Goal: Task Accomplishment & Management: Complete application form

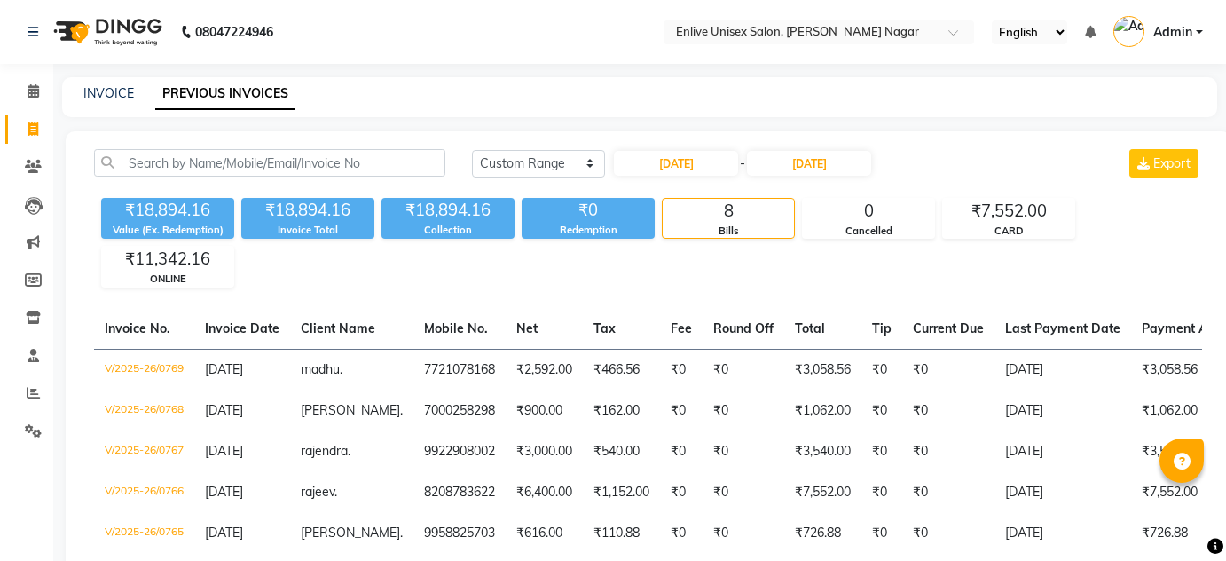
select select "range"
click at [115, 93] on link "INVOICE" at bounding box center [108, 93] width 51 height 16
select select "service"
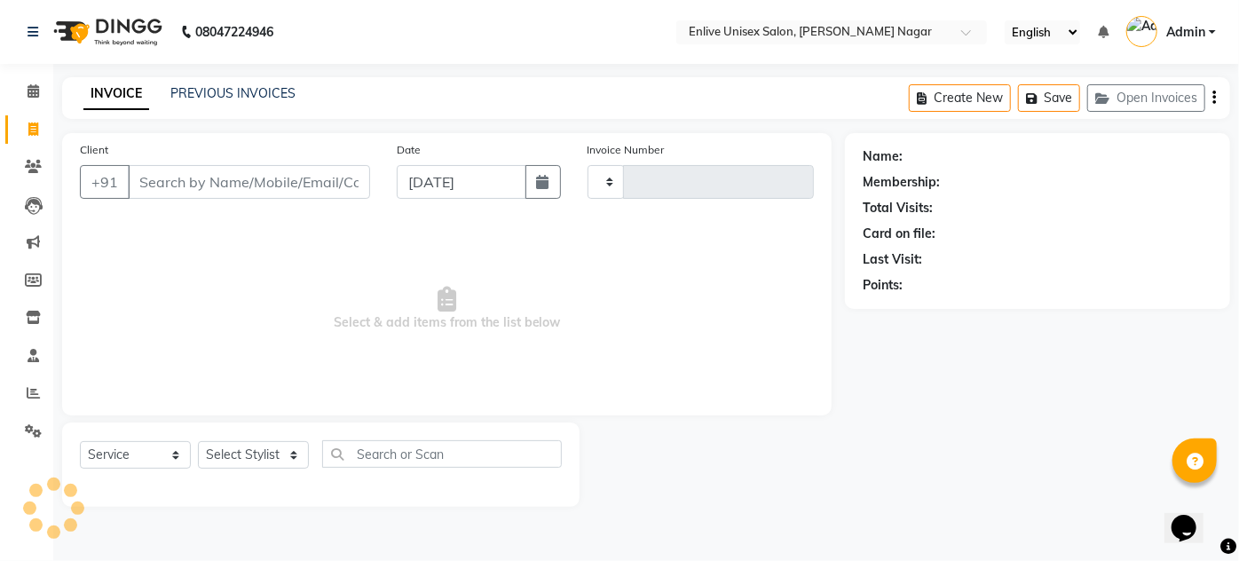
type input "0780"
select select "145"
click at [212, 193] on input "Client" at bounding box center [249, 182] width 242 height 34
click at [185, 183] on input "87554 2451" at bounding box center [204, 182] width 152 height 34
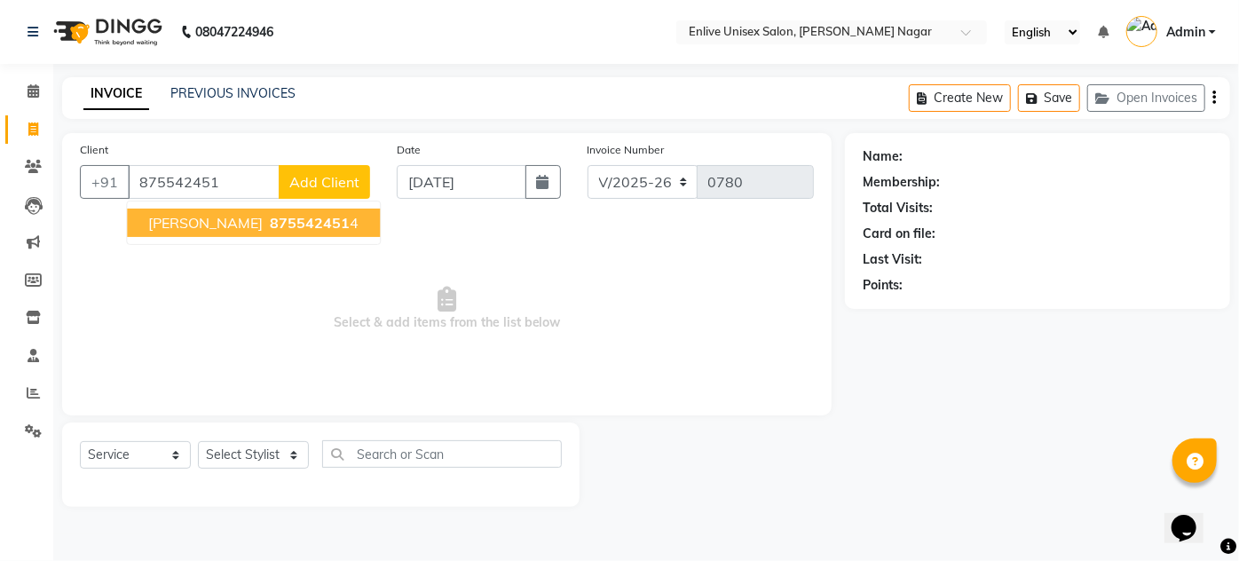
click at [232, 223] on span "[PERSON_NAME]" at bounding box center [205, 223] width 114 height 18
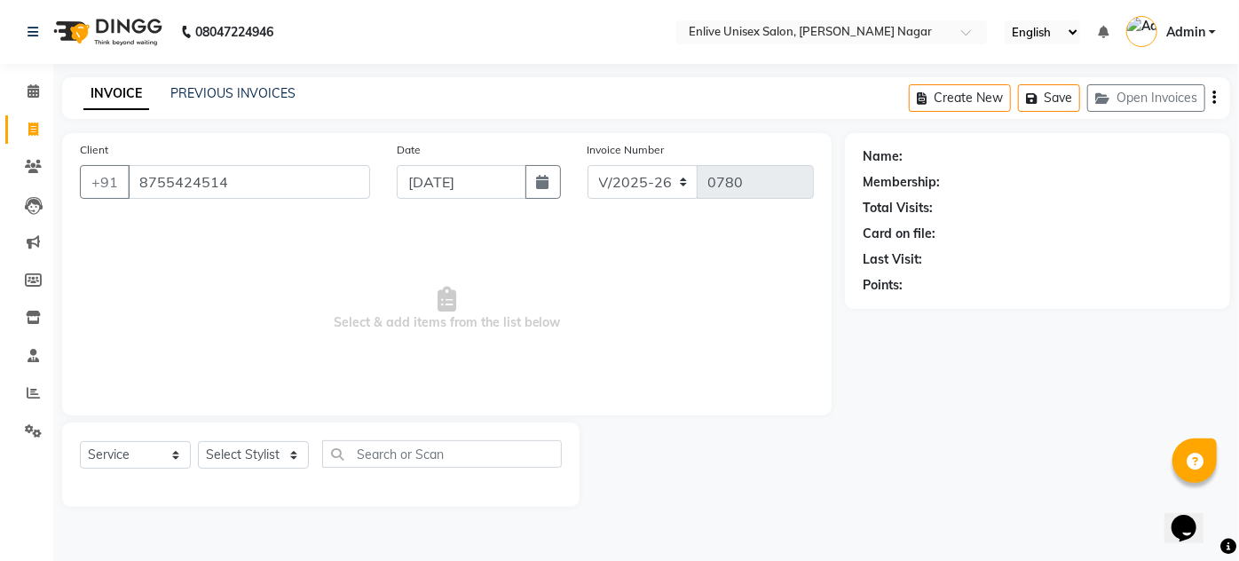
type input "8755424514"
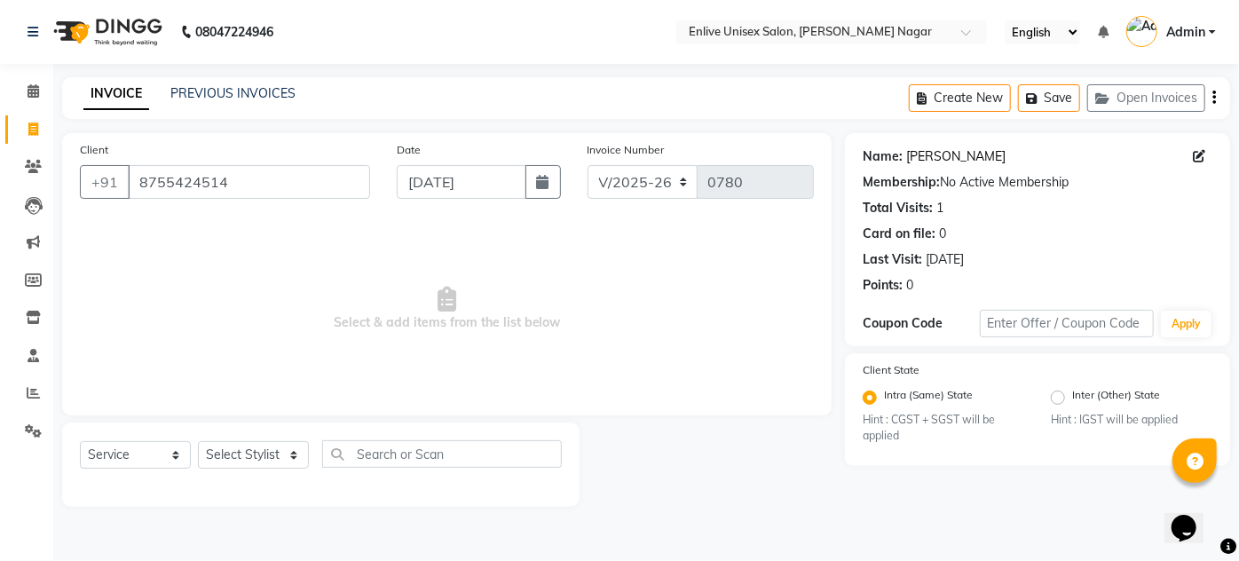
click at [932, 153] on link "[PERSON_NAME]" at bounding box center [955, 156] width 99 height 19
click at [270, 456] on select "Select Stylist [PERSON_NAME] [PERSON_NAME] Nitin Sir sameer [PERSON_NAME] [PERS…" at bounding box center [253, 455] width 111 height 28
select select "84498"
click at [198, 441] on select "Select Stylist [PERSON_NAME] [PERSON_NAME] Nitin Sir sameer [PERSON_NAME] [PERS…" at bounding box center [253, 455] width 111 height 28
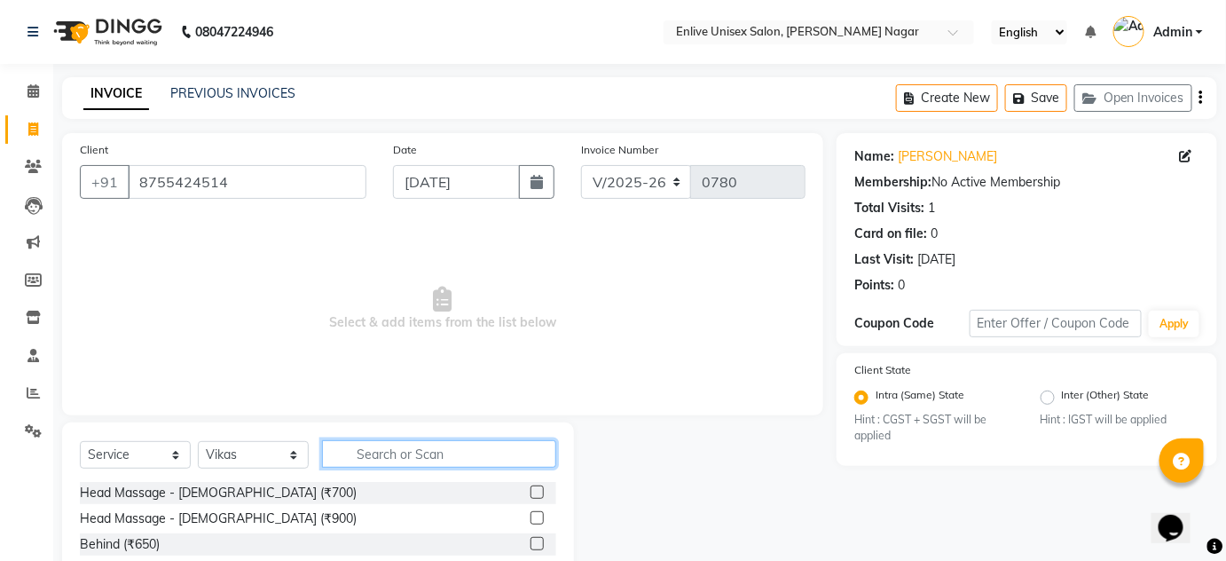
click at [432, 460] on input "text" at bounding box center [439, 454] width 234 height 28
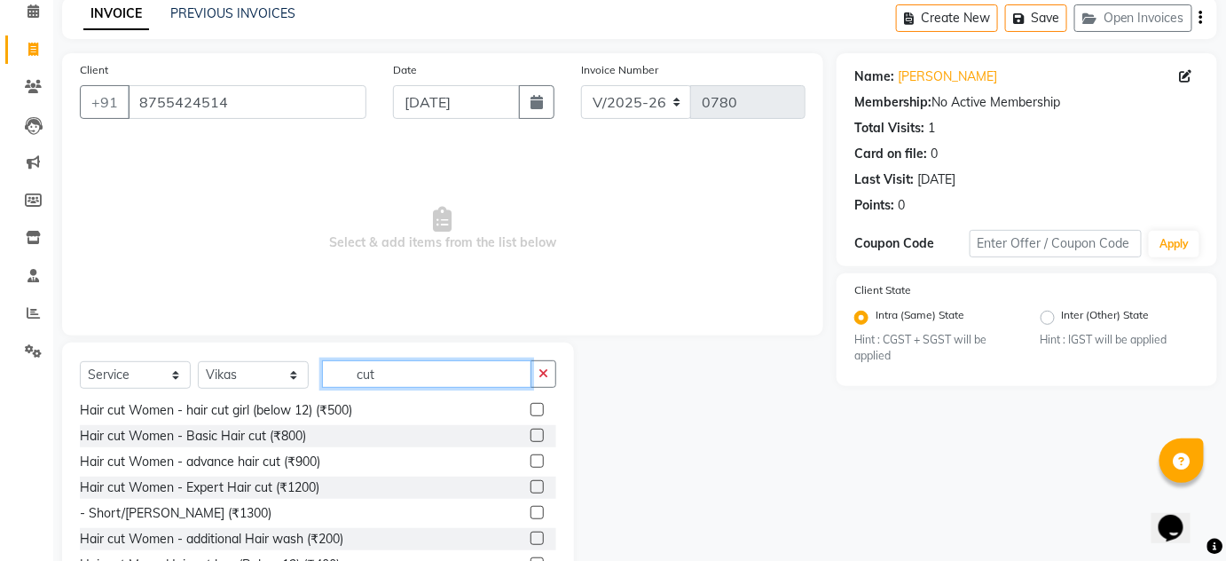
scroll to position [80, 0]
type input "cut"
click at [531, 458] on label at bounding box center [537, 460] width 13 height 13
click at [531, 458] on input "checkbox" at bounding box center [537, 462] width 12 height 12
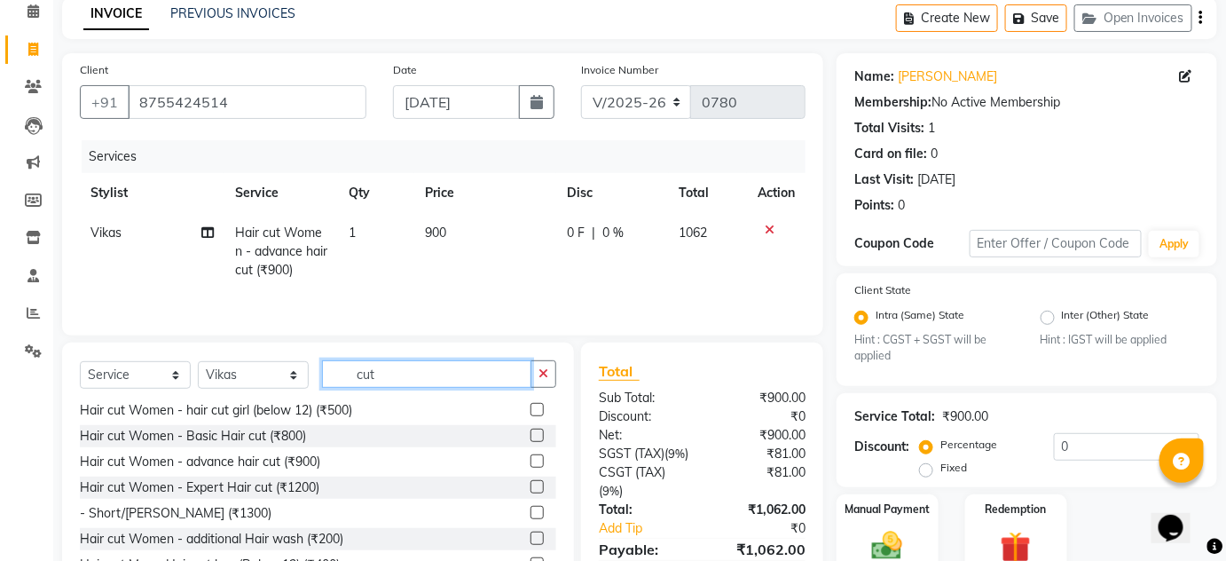
checkbox input "false"
drag, startPoint x: 315, startPoint y: 366, endPoint x: 0, endPoint y: 326, distance: 317.6
click at [0, 329] on app-home "08047224946 Select Location × Enlive Unisex Salon, [PERSON_NAME] Nagar English …" at bounding box center [613, 284] width 1226 height 728
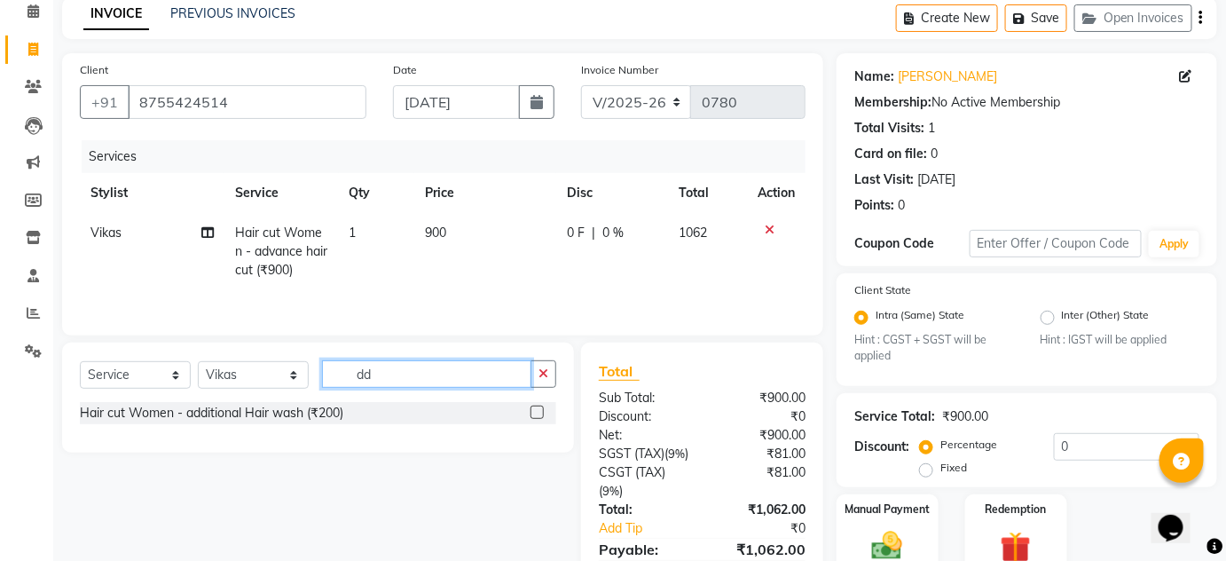
scroll to position [0, 0]
type input "dd"
drag, startPoint x: 536, startPoint y: 411, endPoint x: 545, endPoint y: 413, distance: 9.0
click at [536, 411] on label at bounding box center [537, 411] width 13 height 13
click at [536, 411] on input "checkbox" at bounding box center [537, 413] width 12 height 12
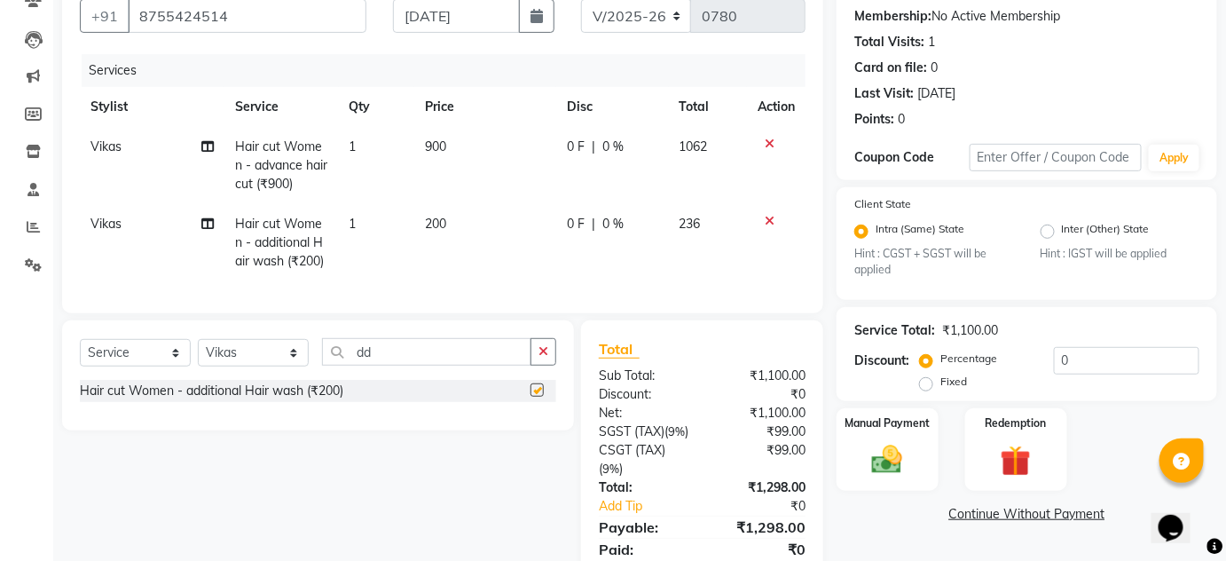
scroll to position [262, 0]
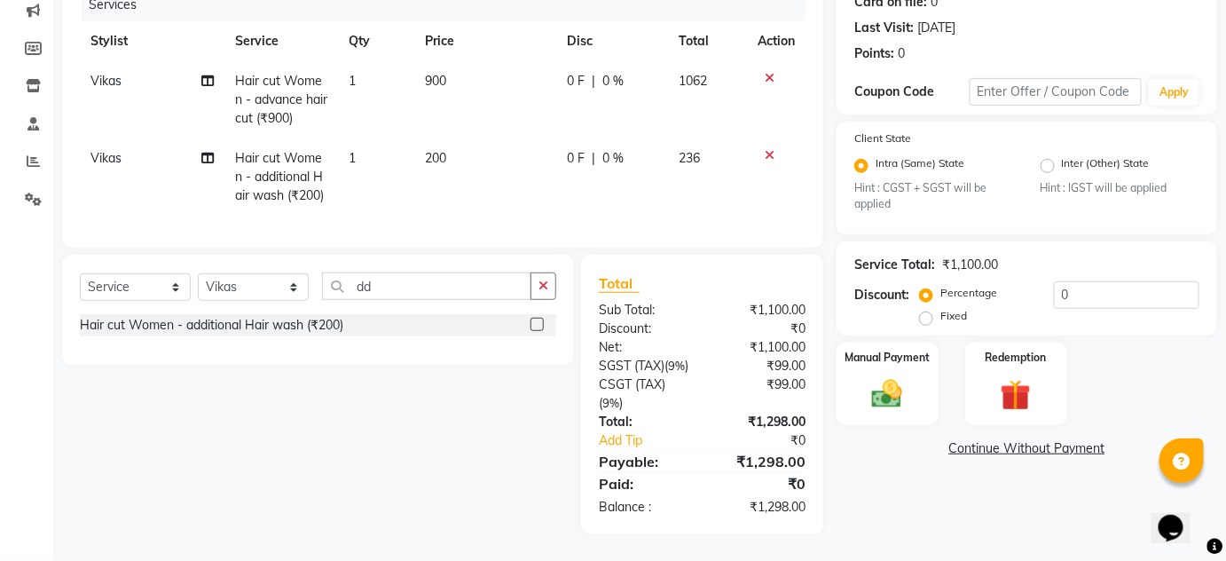
checkbox input "false"
click at [917, 370] on div "Manual Payment" at bounding box center [888, 384] width 106 height 86
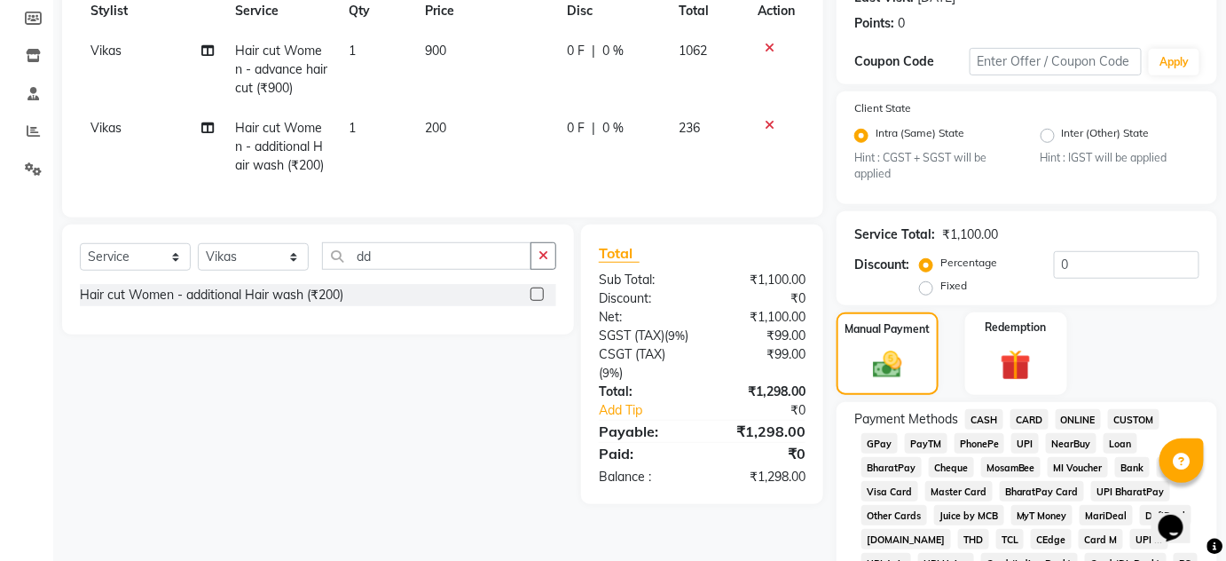
click at [1072, 421] on span "ONLINE" at bounding box center [1079, 419] width 46 height 20
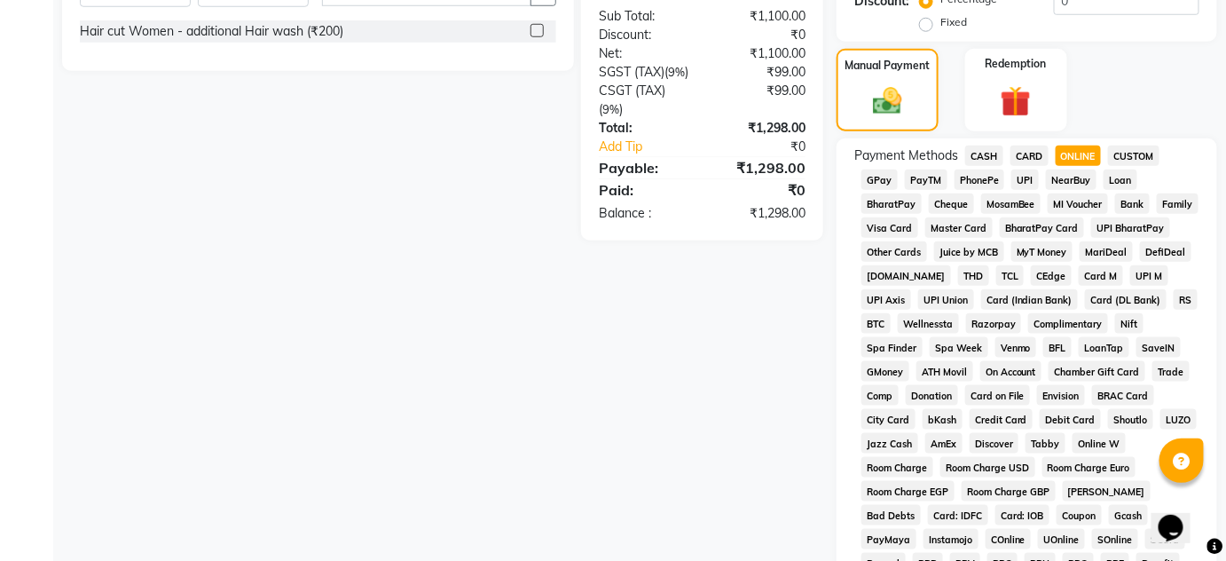
scroll to position [342, 0]
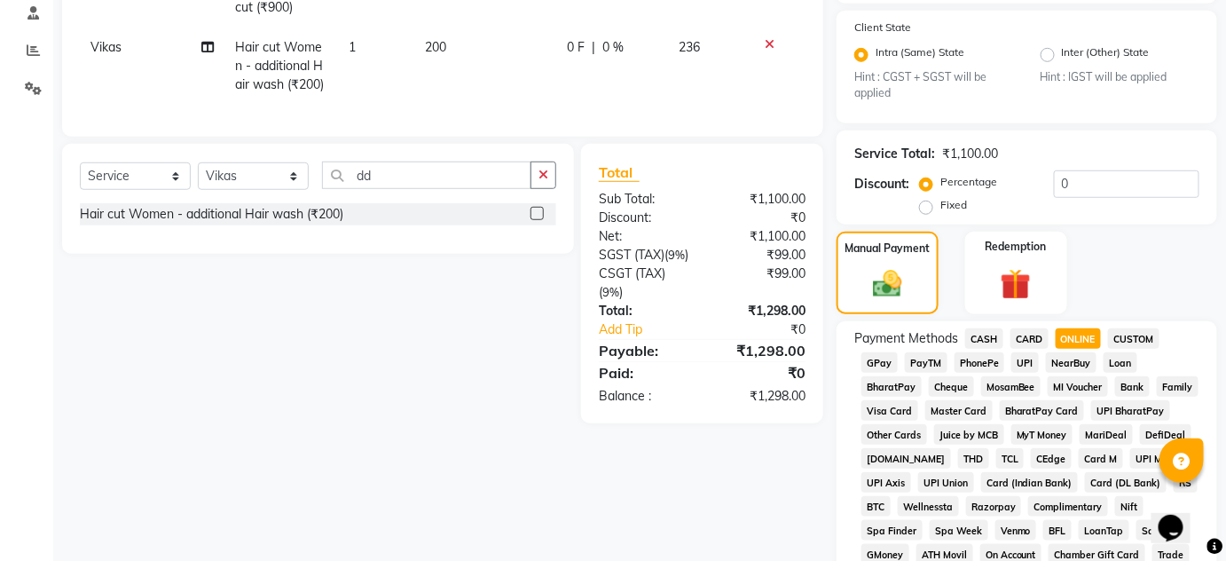
click at [1080, 344] on span "ONLINE" at bounding box center [1079, 338] width 46 height 20
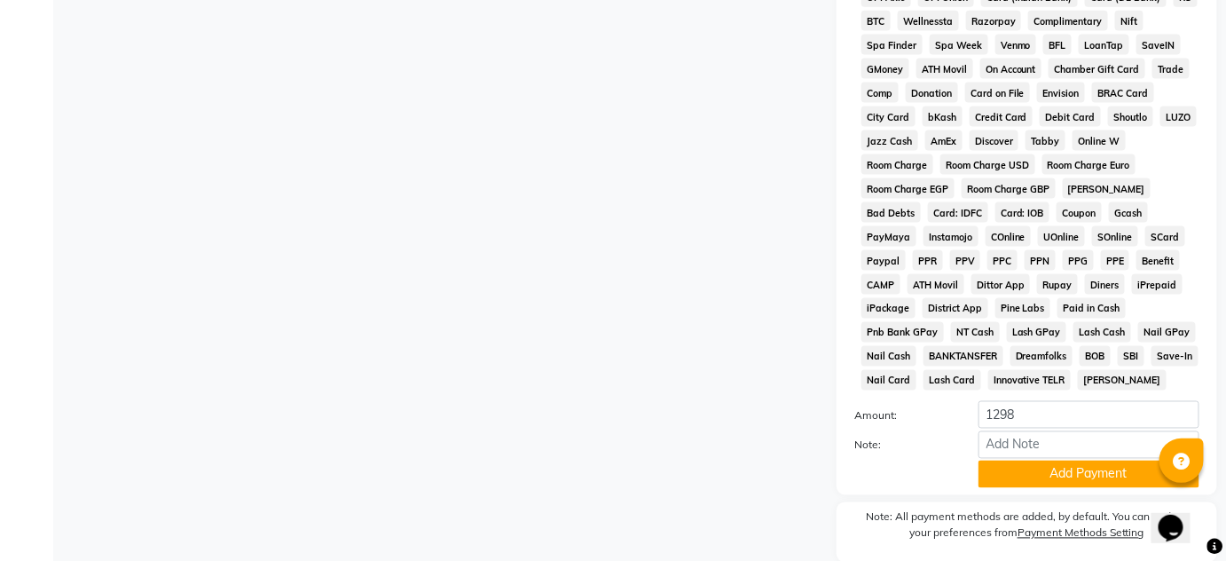
scroll to position [894, 0]
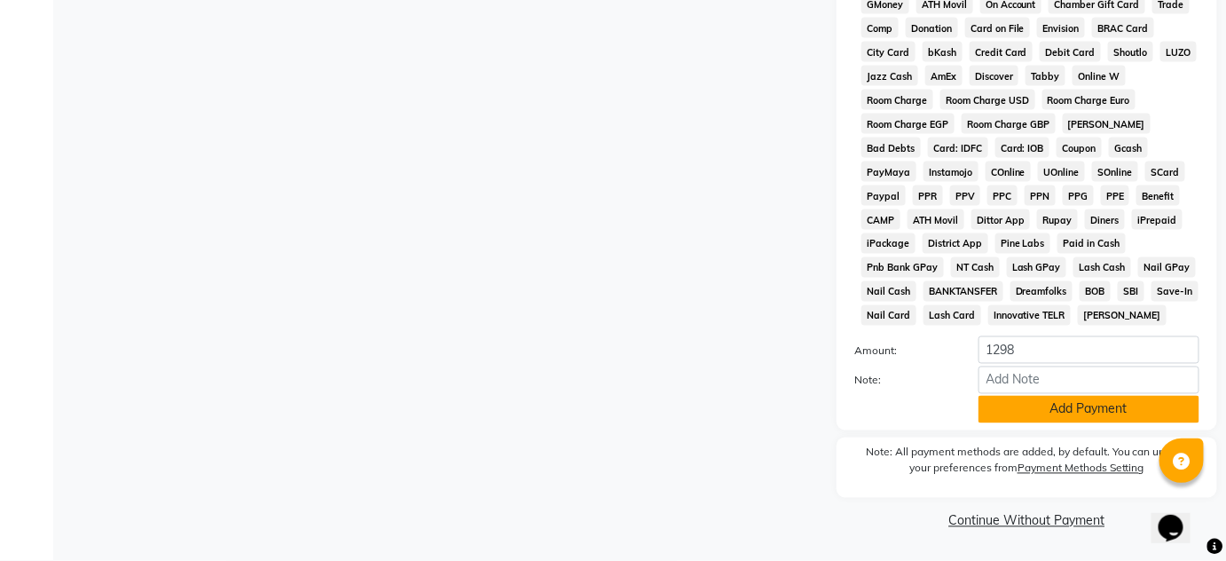
click at [1084, 422] on button "Add Payment" at bounding box center [1089, 410] width 221 height 28
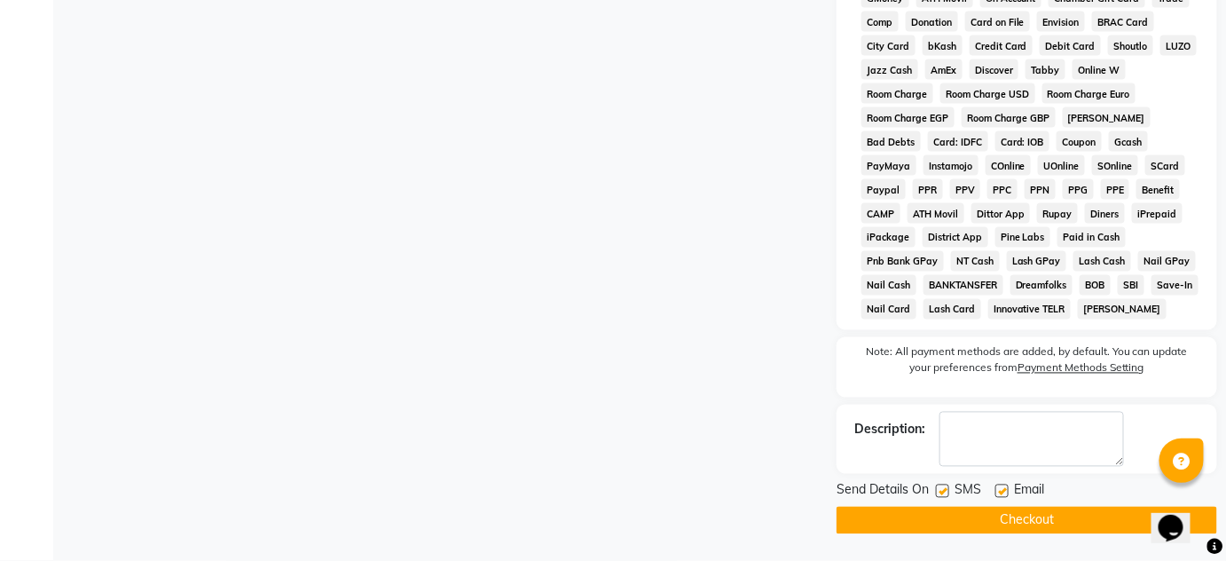
scroll to position [901, 0]
click at [1070, 527] on button "Checkout" at bounding box center [1027, 521] width 381 height 28
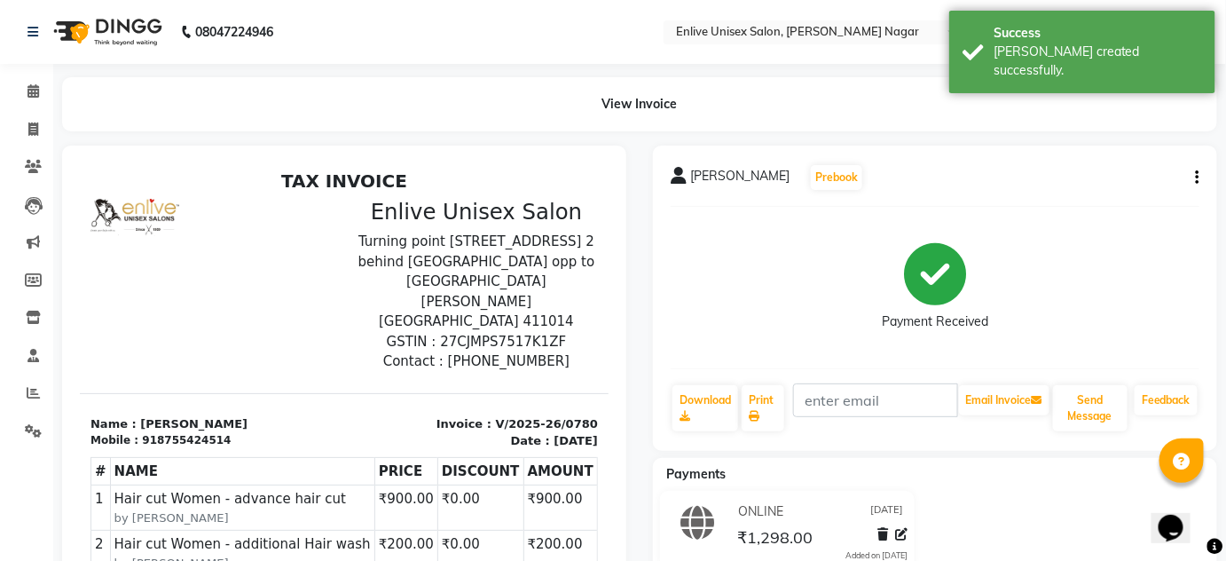
click at [690, 254] on div "Payment Received" at bounding box center [935, 287] width 529 height 133
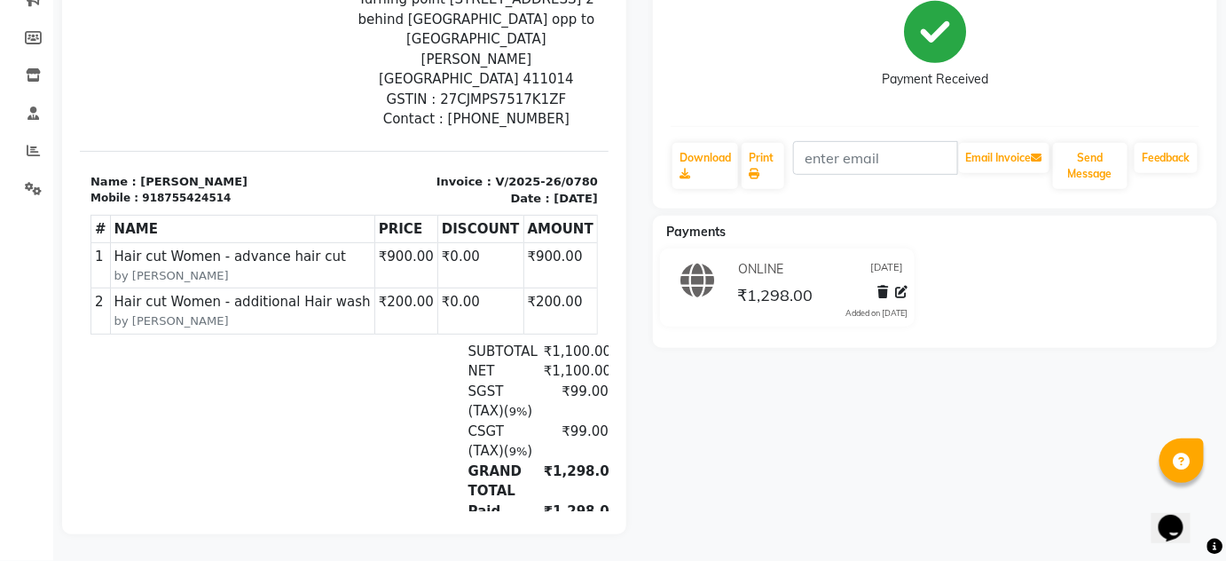
click at [725, 324] on div "Payments ONLINE [DATE] ₹1,298.00 Added on [DATE]" at bounding box center [935, 282] width 564 height 132
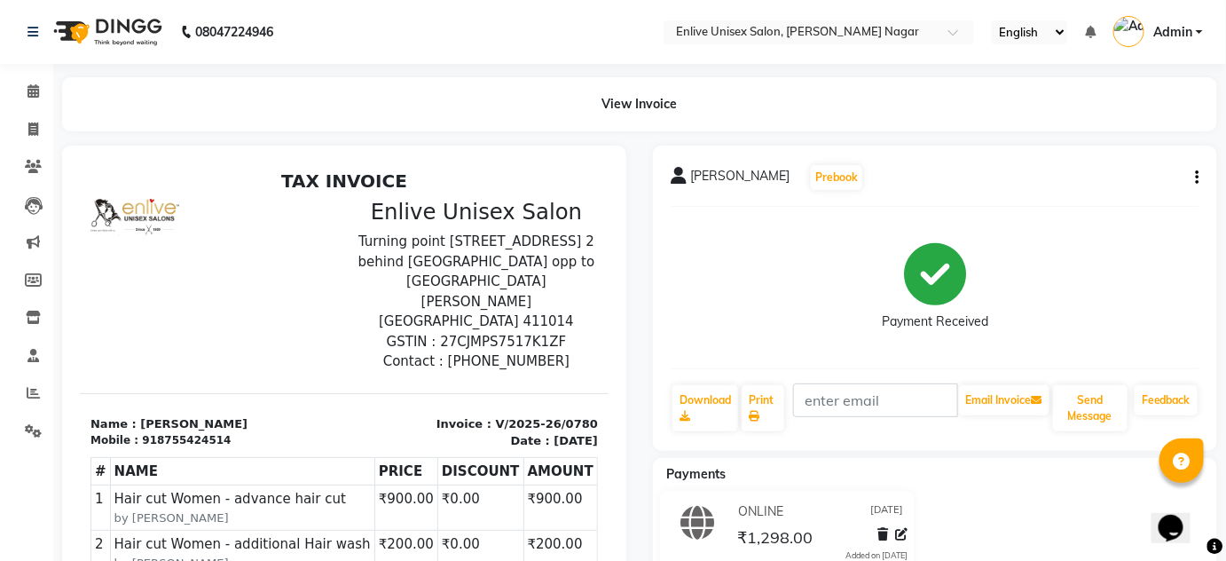
click at [351, 392] on section "Name : [PERSON_NAME] Mobile : 918755424514 Invoice : V/2025-26/0780 Date : [DAT…" at bounding box center [343, 420] width 529 height 57
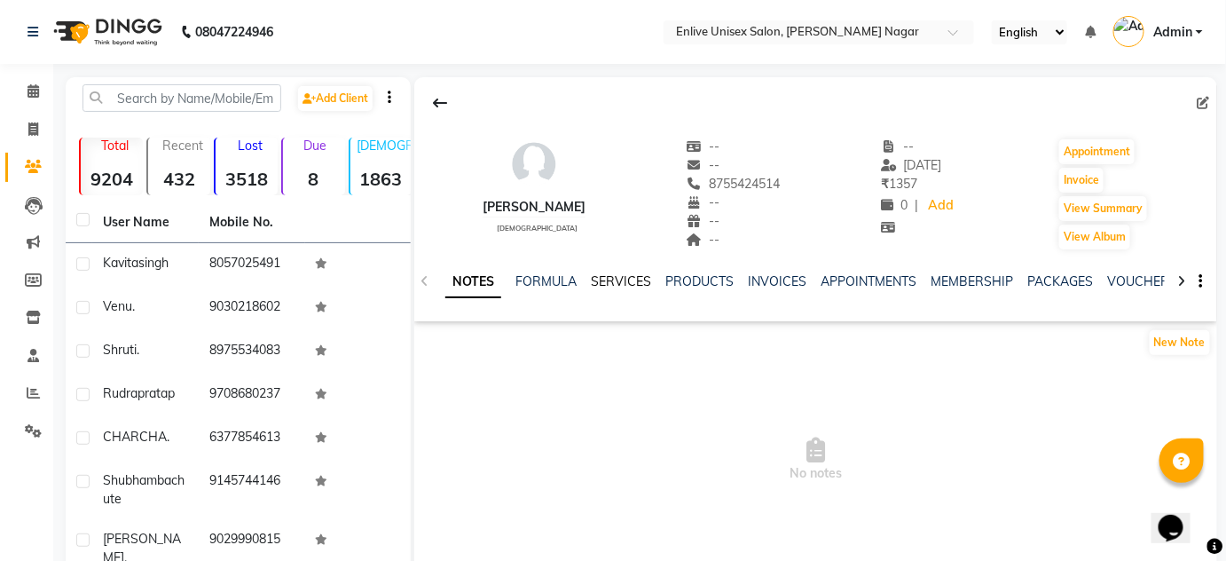
click at [610, 276] on link "SERVICES" at bounding box center [621, 281] width 60 height 16
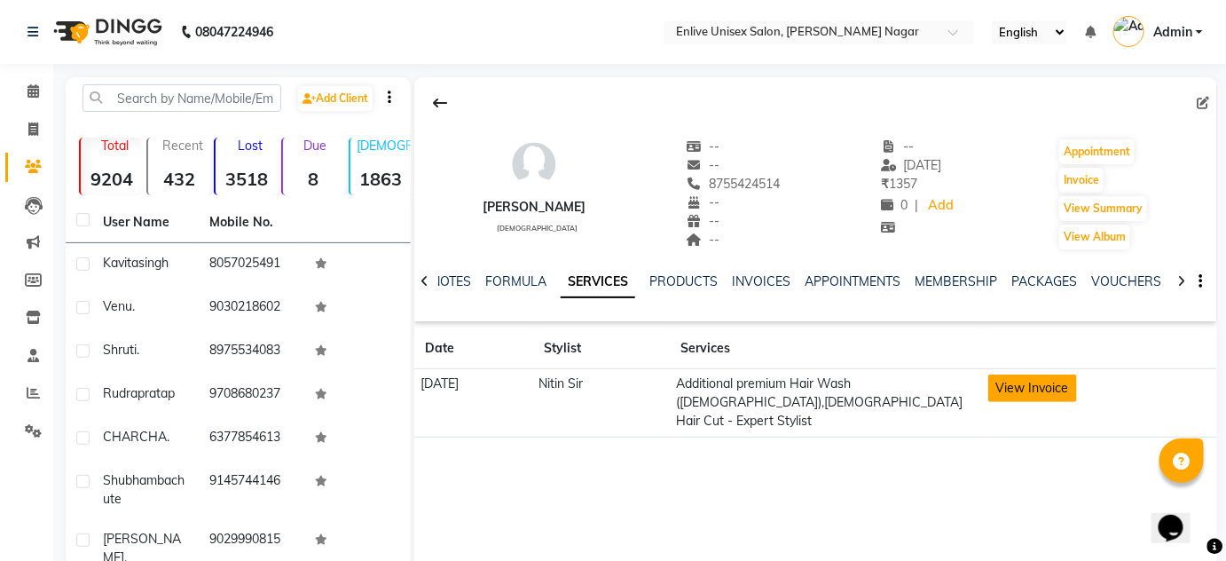
click at [1050, 383] on button "View Invoice" at bounding box center [1032, 388] width 89 height 28
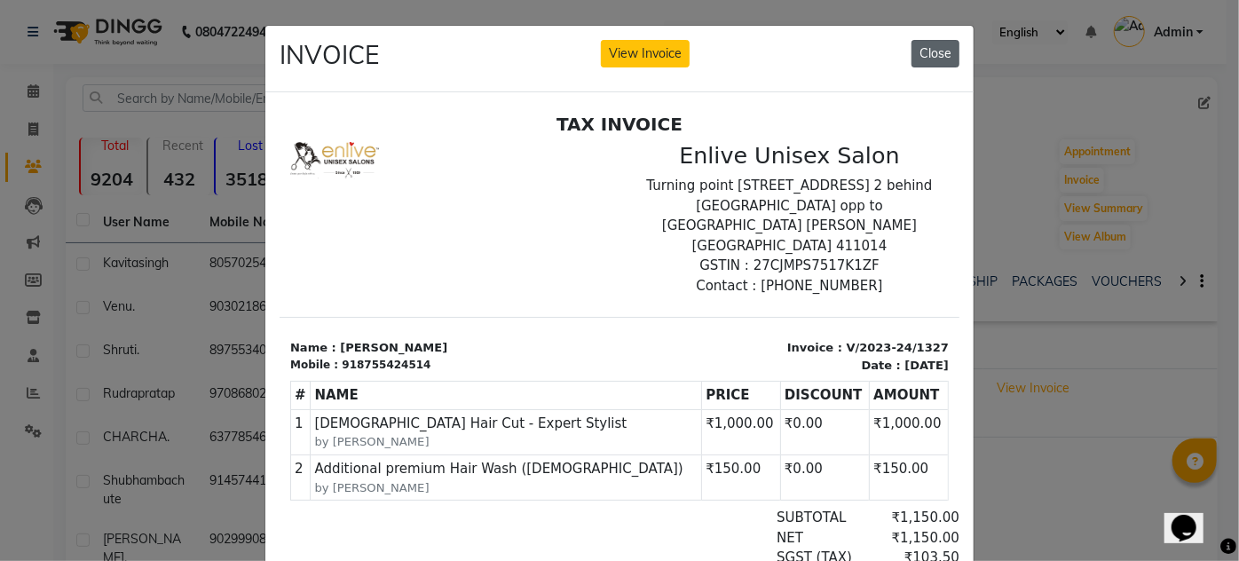
click at [925, 59] on button "Close" at bounding box center [935, 54] width 48 height 28
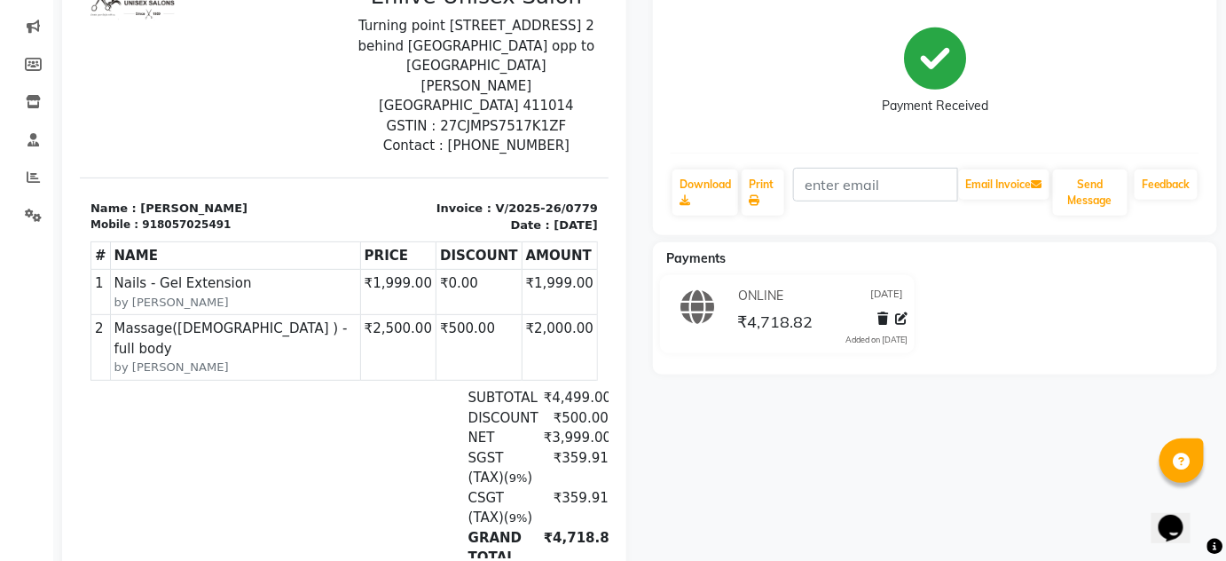
scroll to position [33, 0]
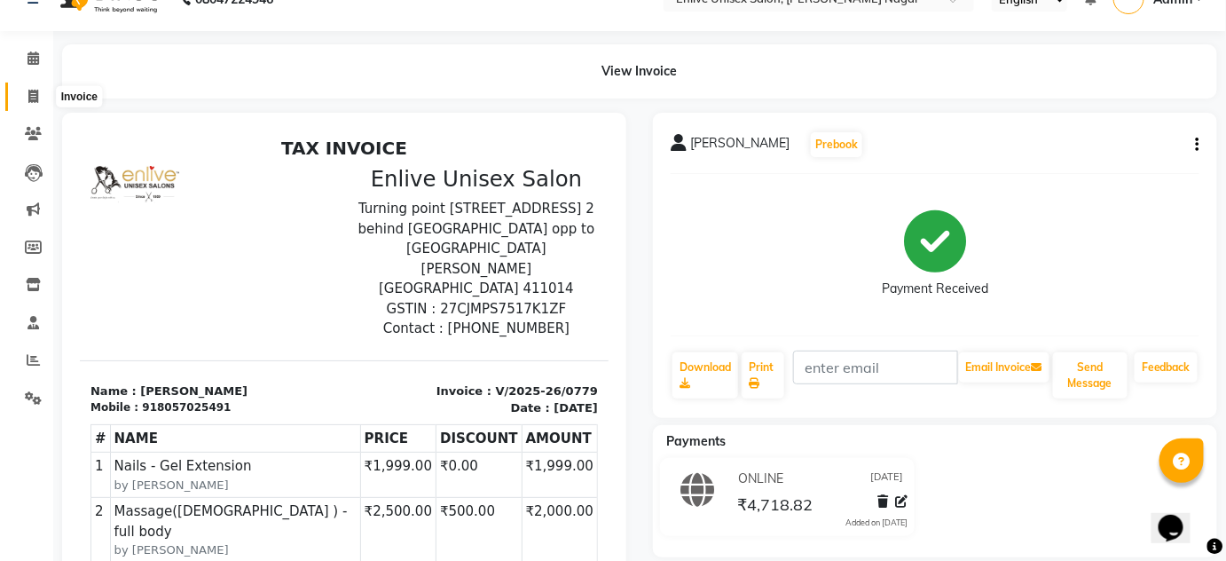
drag, startPoint x: 35, startPoint y: 94, endPoint x: 52, endPoint y: 143, distance: 51.6
click at [35, 94] on icon at bounding box center [33, 96] width 10 height 13
select select "145"
select select "service"
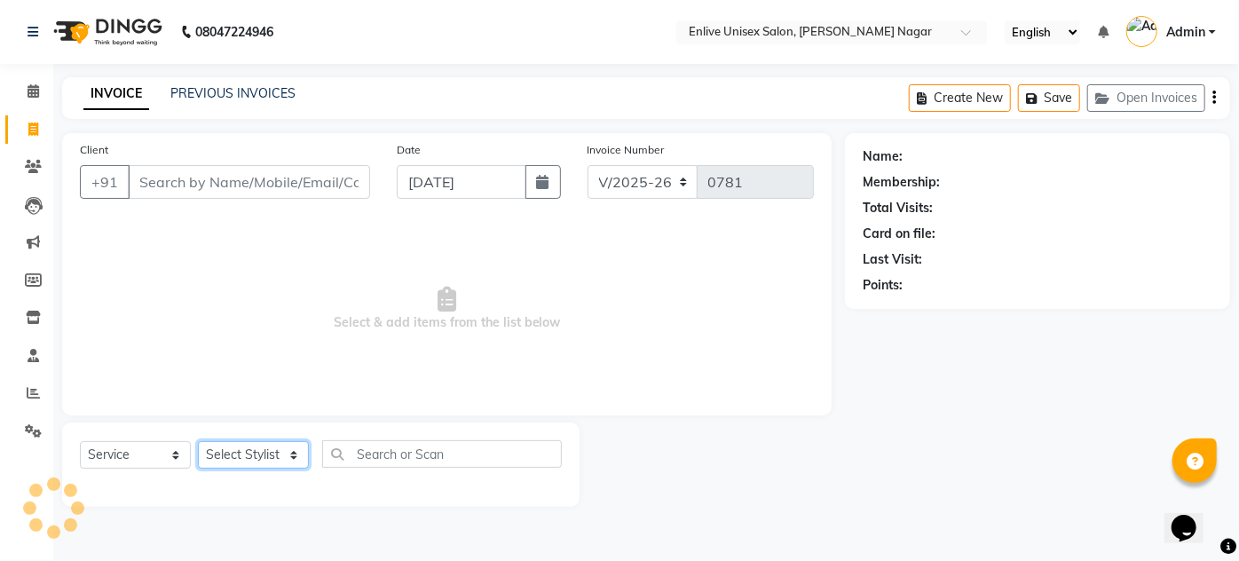
click at [246, 442] on select "Select Stylist" at bounding box center [253, 455] width 111 height 28
click at [248, 458] on select "Select Stylist" at bounding box center [253, 455] width 111 height 28
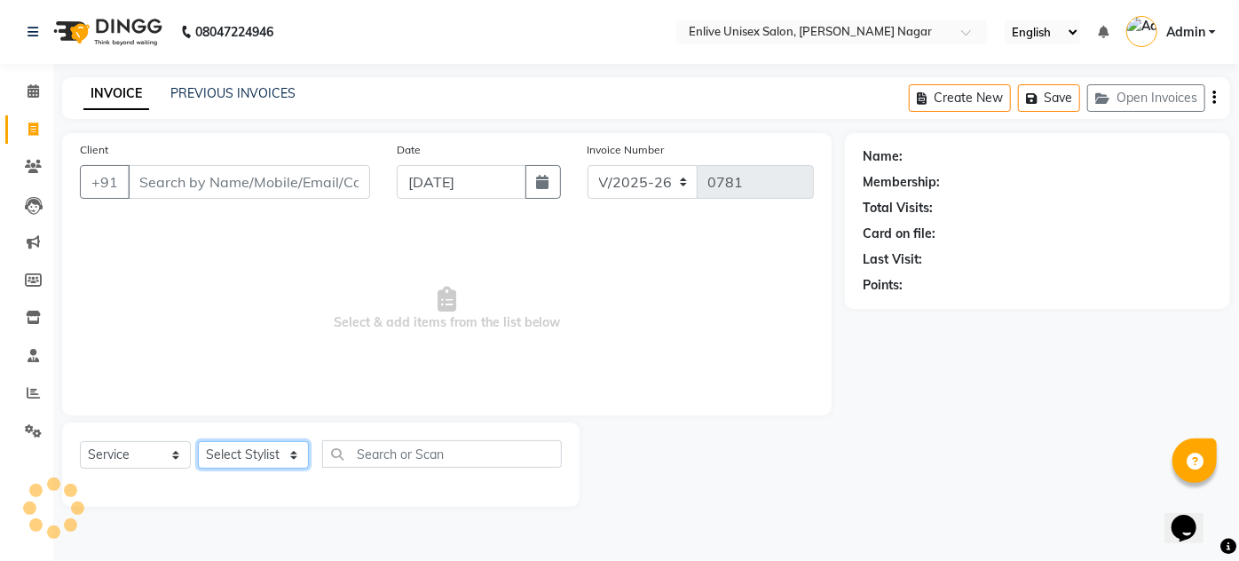
click at [248, 458] on select "Select Stylist" at bounding box center [253, 455] width 111 height 28
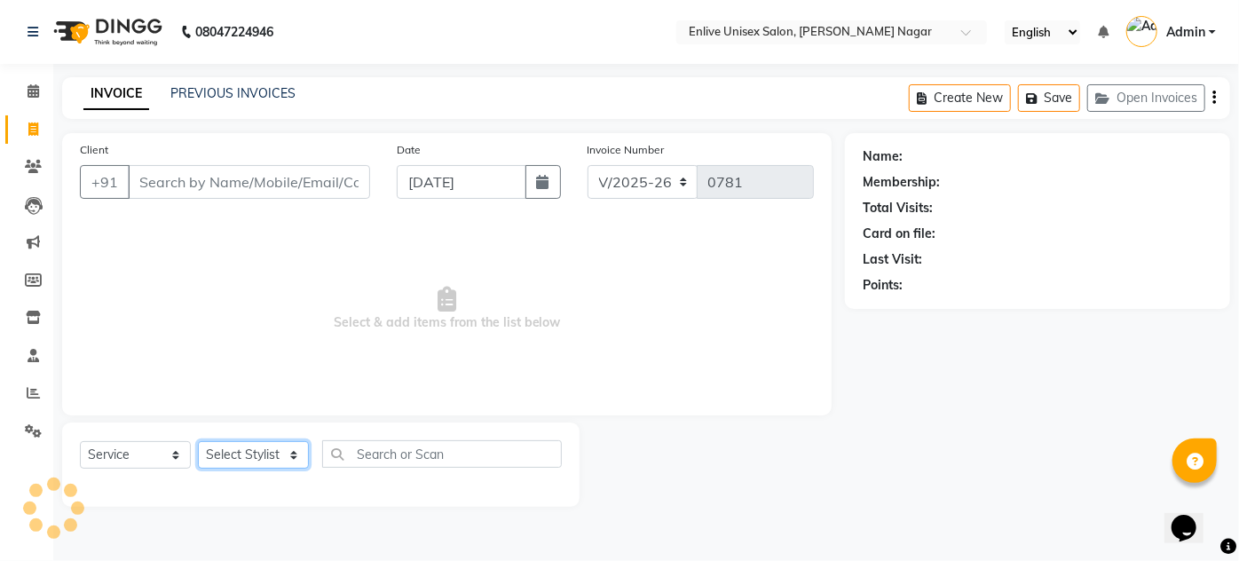
click at [248, 458] on select "Select Stylist" at bounding box center [253, 455] width 111 height 28
click at [235, 445] on select "Select Stylist [PERSON_NAME] [PERSON_NAME] Nitin Sir sameer [PERSON_NAME] [PERS…" at bounding box center [253, 455] width 111 height 28
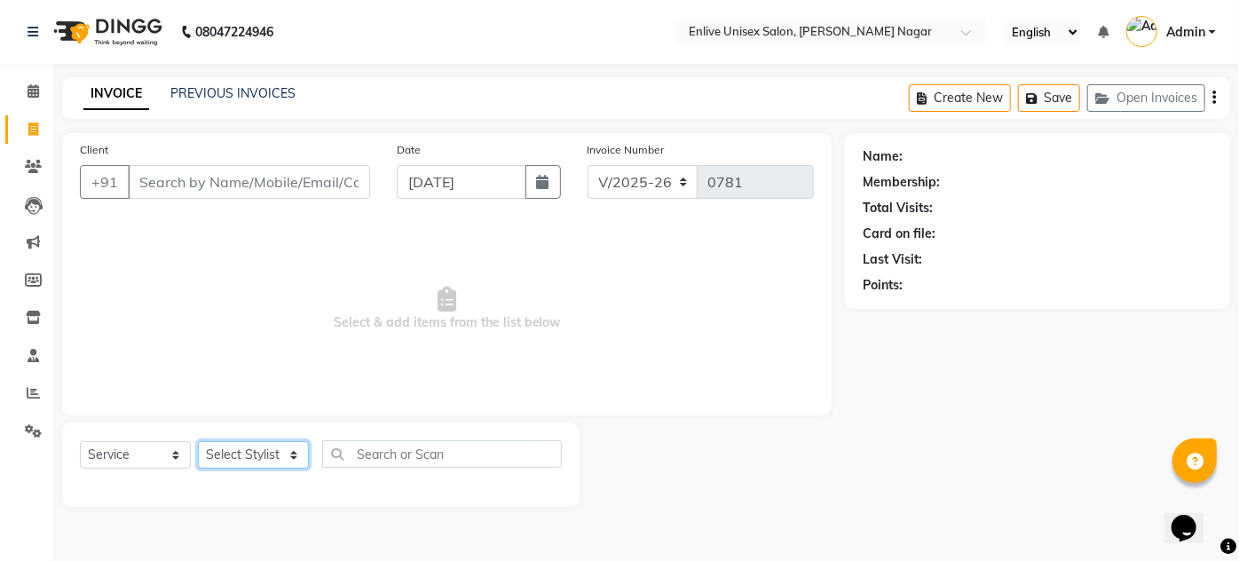
click at [235, 445] on select "Select Stylist [PERSON_NAME] [PERSON_NAME] Nitin Sir sameer [PERSON_NAME] [PERS…" at bounding box center [253, 455] width 111 height 28
select select "75723"
click at [198, 441] on select "Select Stylist [PERSON_NAME] [PERSON_NAME] Nitin Sir sameer [PERSON_NAME] [PERS…" at bounding box center [253, 455] width 111 height 28
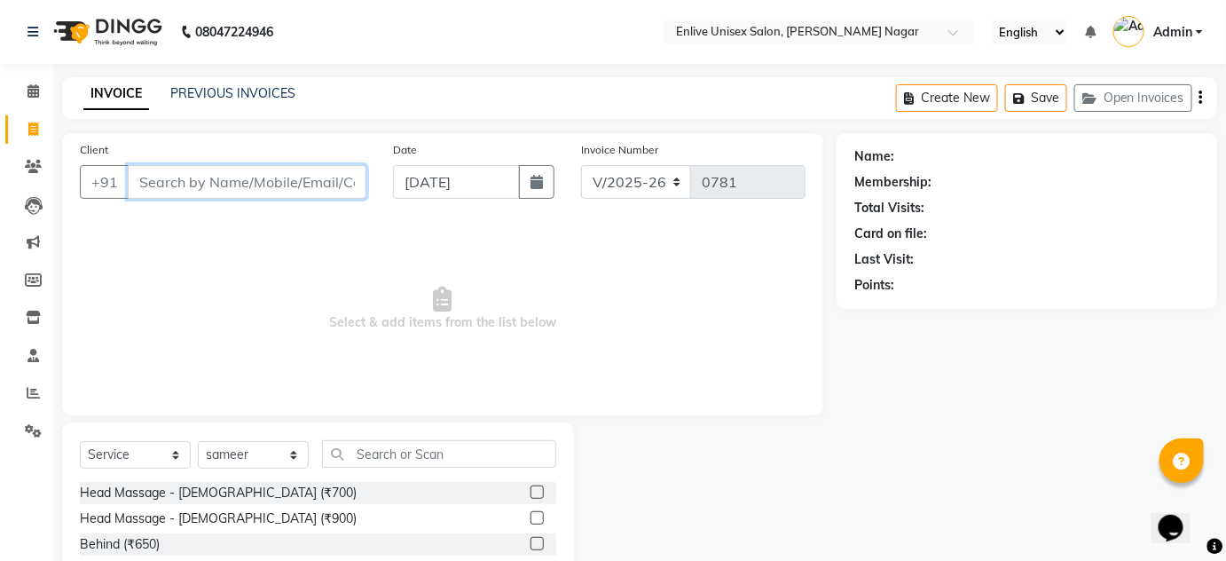
click at [303, 177] on input "Client" at bounding box center [247, 182] width 239 height 34
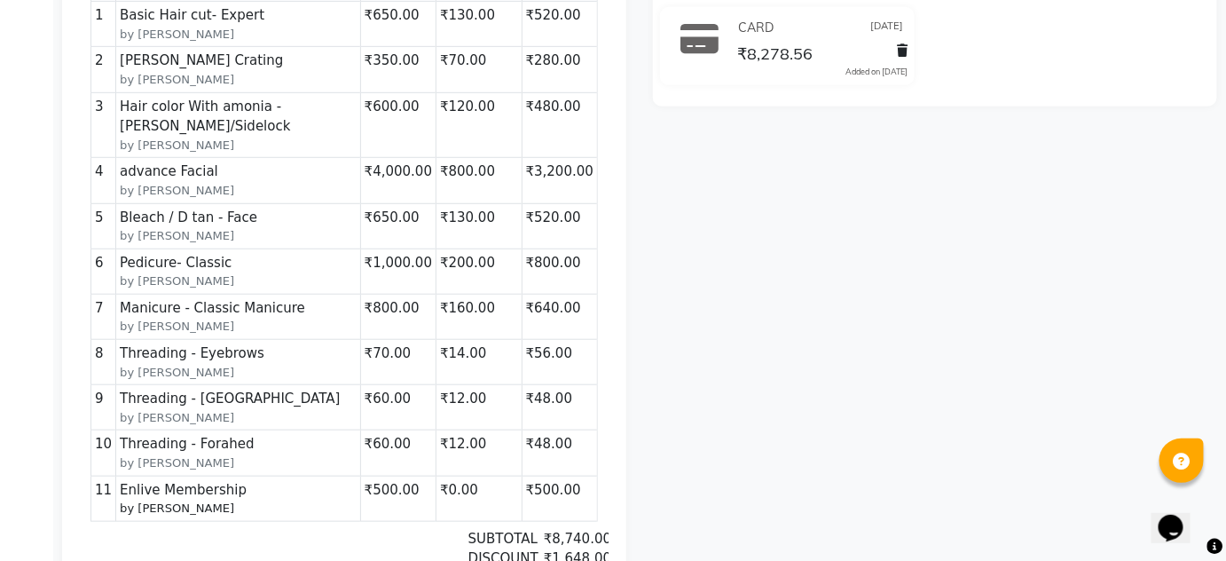
scroll to position [7, 0]
